Goal: Communication & Community: Connect with others

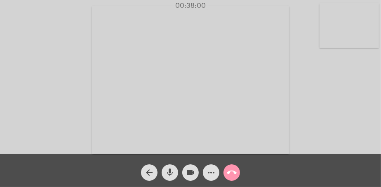
click at [181, 139] on video at bounding box center [190, 80] width 197 height 148
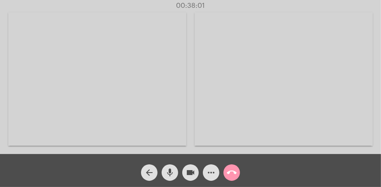
click at [266, 114] on video at bounding box center [284, 79] width 178 height 134
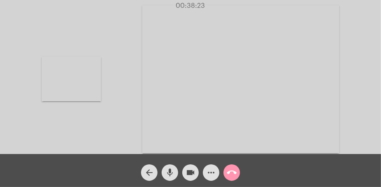
click at [54, 76] on video at bounding box center [71, 79] width 59 height 45
click at [231, 174] on mat-icon "call_end" at bounding box center [232, 173] width 10 height 10
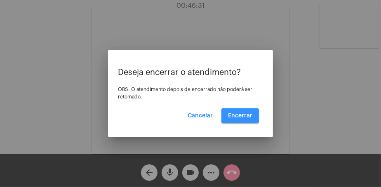
click at [239, 116] on span "Encerrar" at bounding box center [240, 116] width 24 height 6
